Goal: Browse casually: Explore the website without a specific task or goal

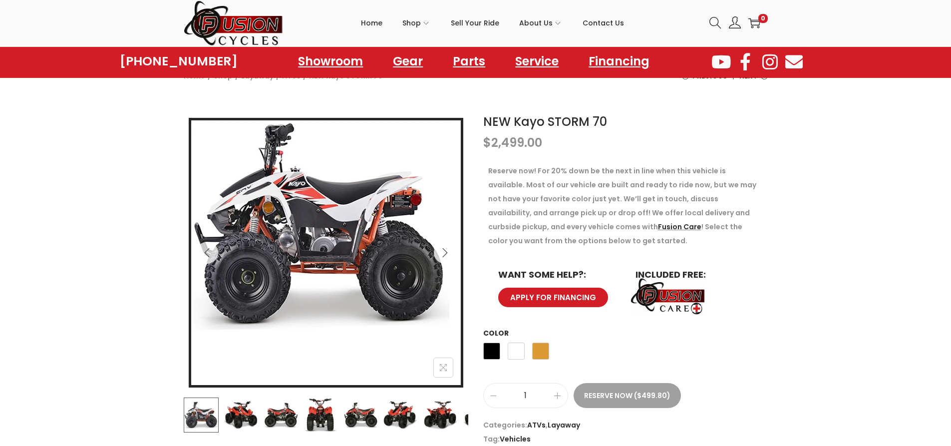
scroll to position [50, 0]
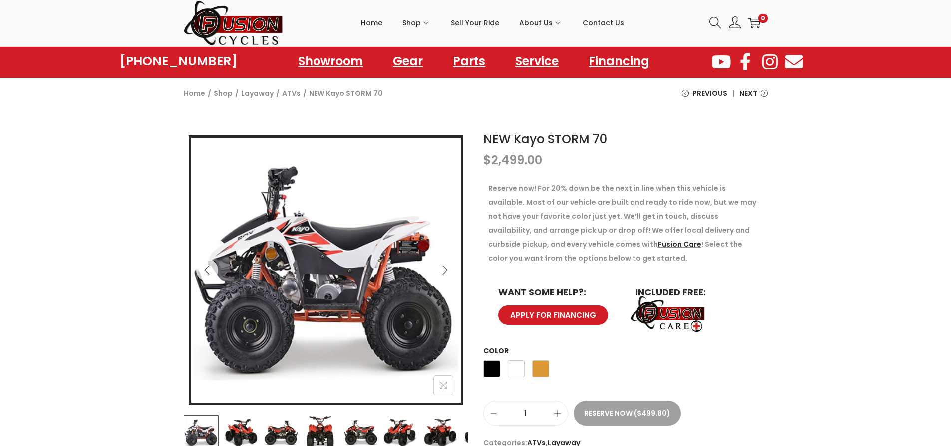
click at [445, 267] on icon "Next" at bounding box center [445, 270] width 10 height 10
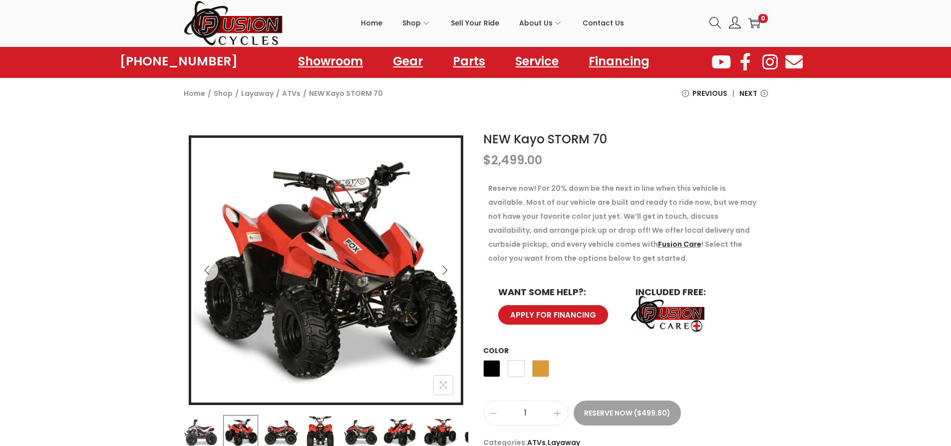
click at [445, 267] on icon "Next" at bounding box center [445, 270] width 10 height 10
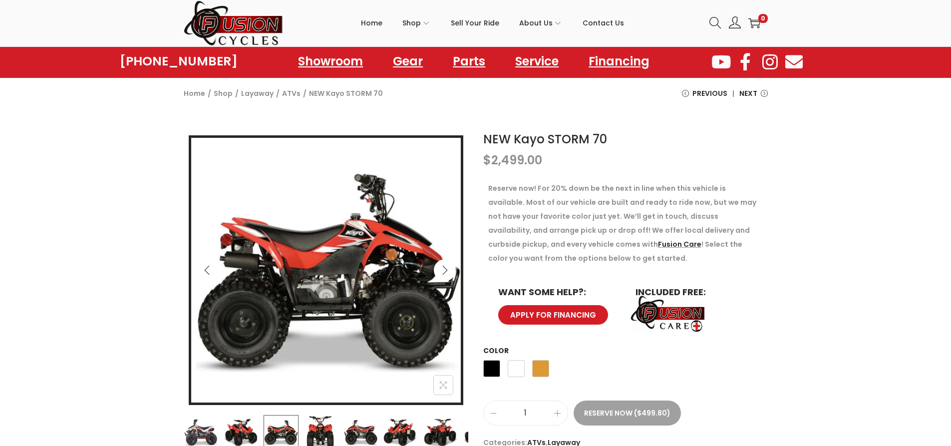
click at [445, 267] on icon "Next" at bounding box center [445, 270] width 10 height 10
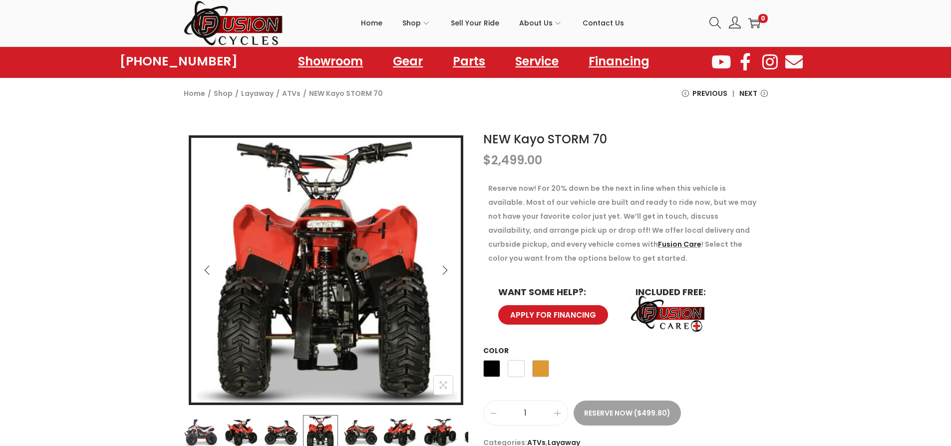
click at [445, 267] on icon "Next" at bounding box center [445, 270] width 10 height 10
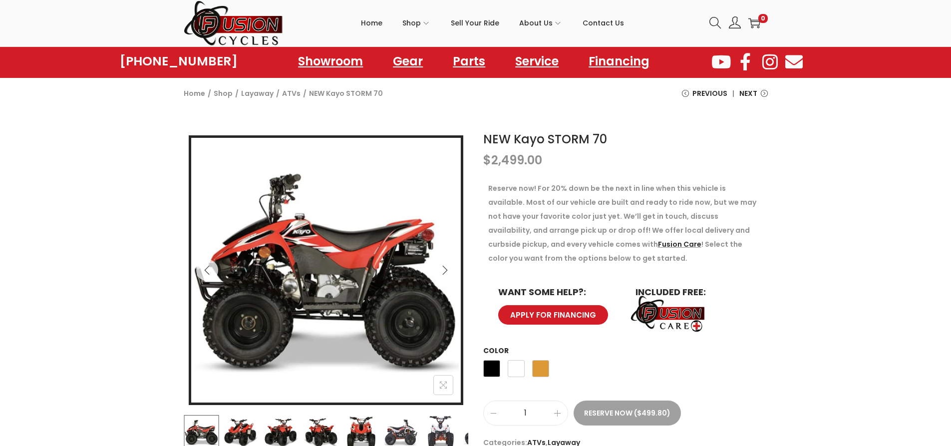
click at [445, 267] on icon "Next" at bounding box center [445, 270] width 10 height 10
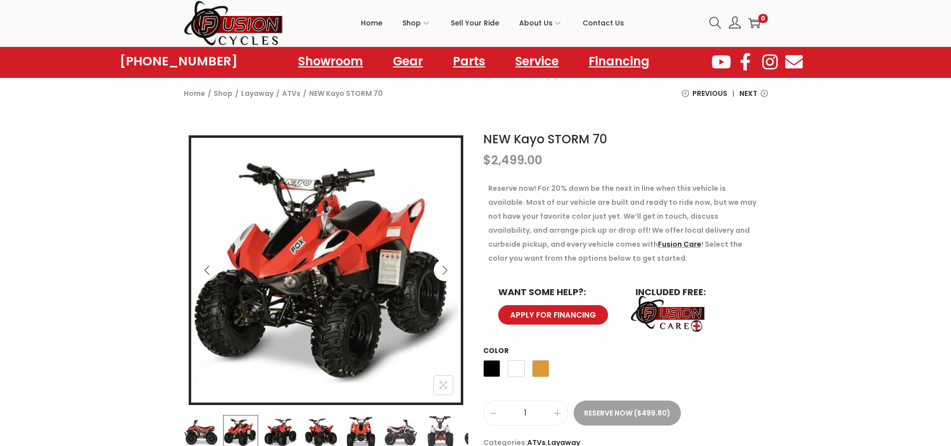
click at [445, 267] on icon "Next" at bounding box center [445, 270] width 10 height 10
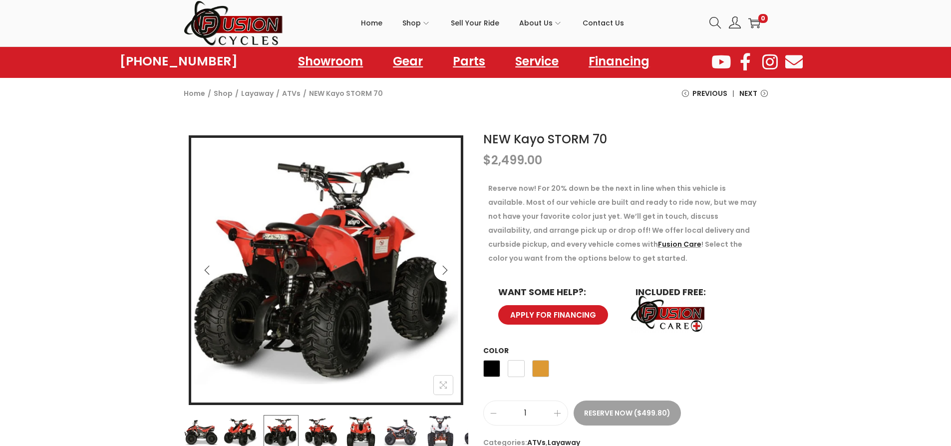
click at [445, 267] on icon "Next" at bounding box center [445, 270] width 10 height 10
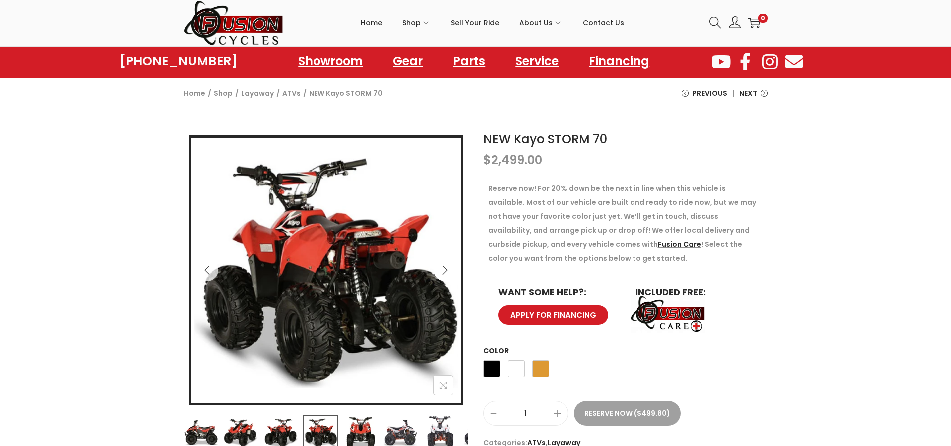
click at [445, 267] on icon "Next" at bounding box center [445, 270] width 10 height 10
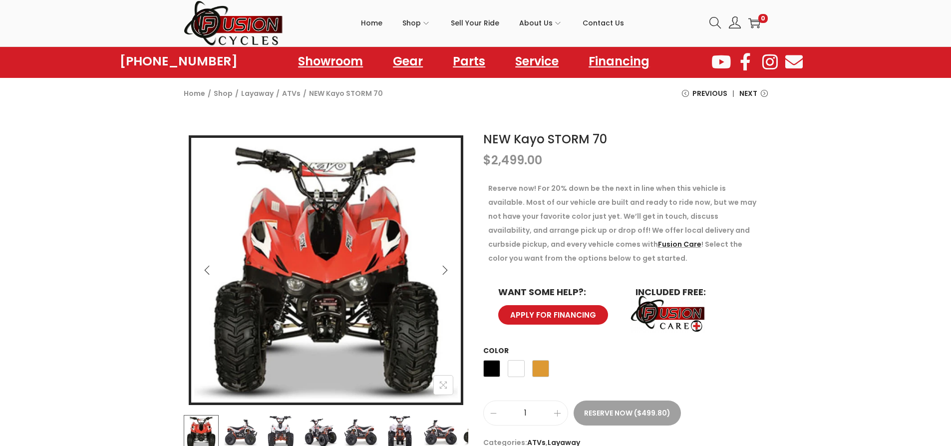
click at [445, 267] on icon "Next" at bounding box center [445, 270] width 10 height 10
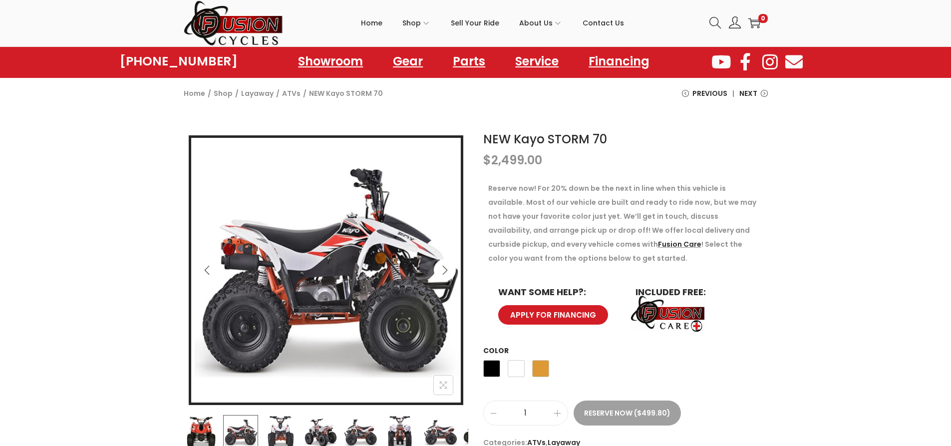
click at [445, 267] on icon "Next" at bounding box center [445, 270] width 10 height 10
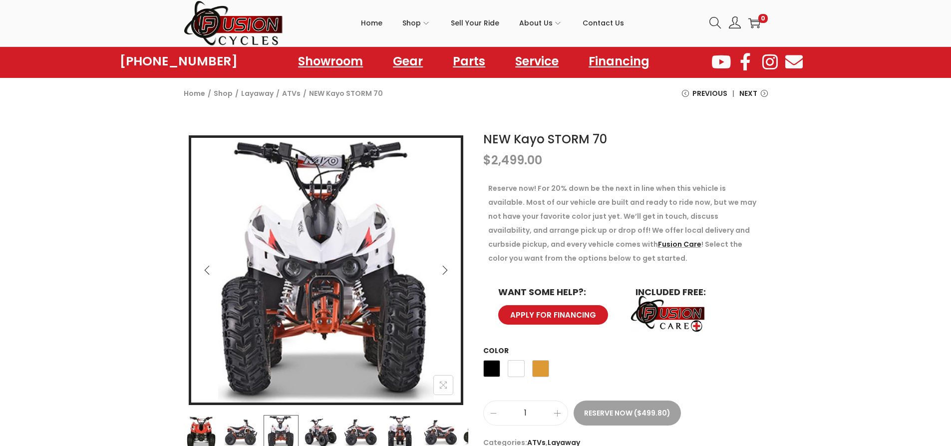
click at [445, 267] on icon "Next" at bounding box center [445, 270] width 10 height 10
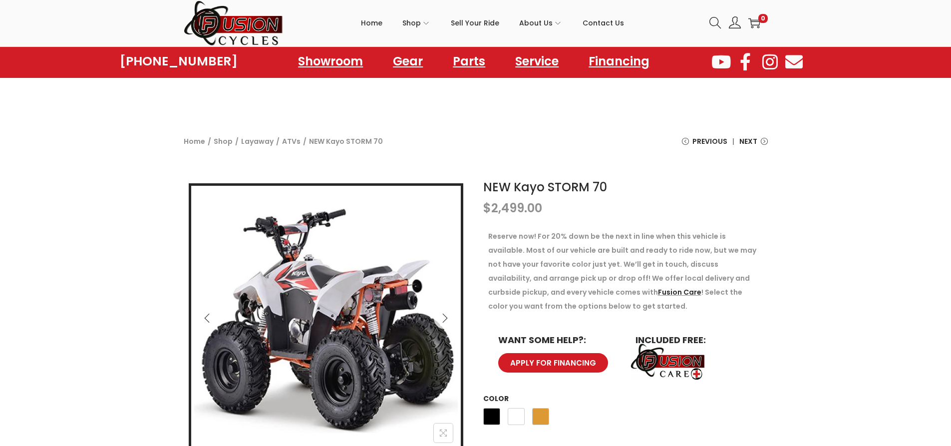
scroll to position [0, 0]
